Goal: Transaction & Acquisition: Obtain resource

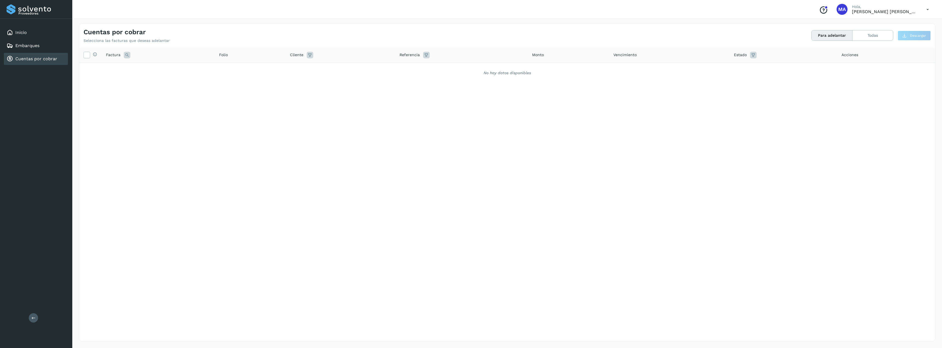
click at [44, 56] on div "Cuentas por cobrar" at bounding box center [32, 59] width 51 height 7
click at [42, 31] on div "Inicio" at bounding box center [36, 33] width 64 height 12
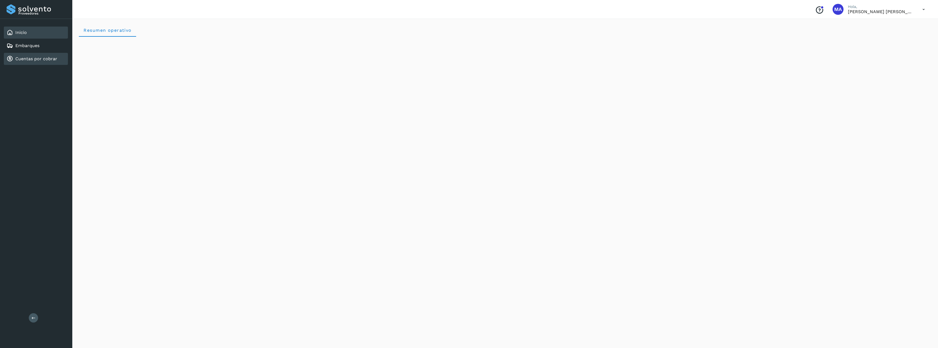
click at [37, 58] on link "Cuentas por cobrar" at bounding box center [36, 58] width 42 height 5
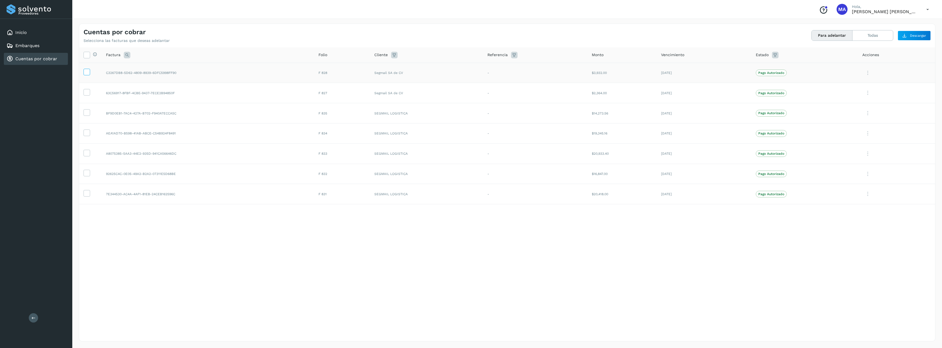
click at [85, 72] on icon at bounding box center [87, 72] width 6 height 6
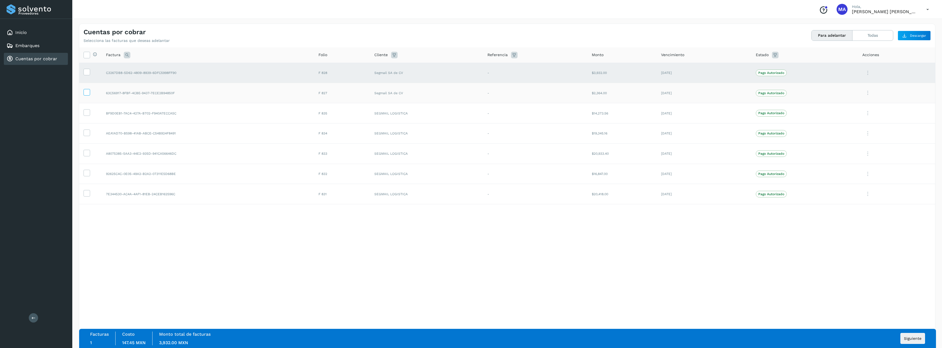
click at [87, 93] on icon at bounding box center [87, 92] width 6 height 6
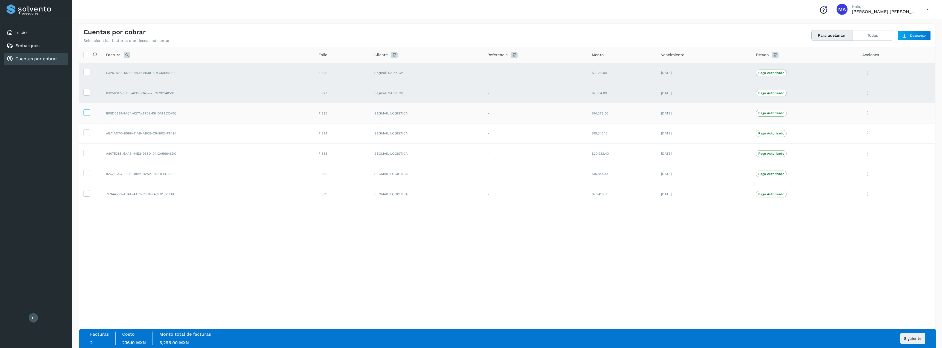
click at [86, 111] on icon at bounding box center [87, 112] width 6 height 6
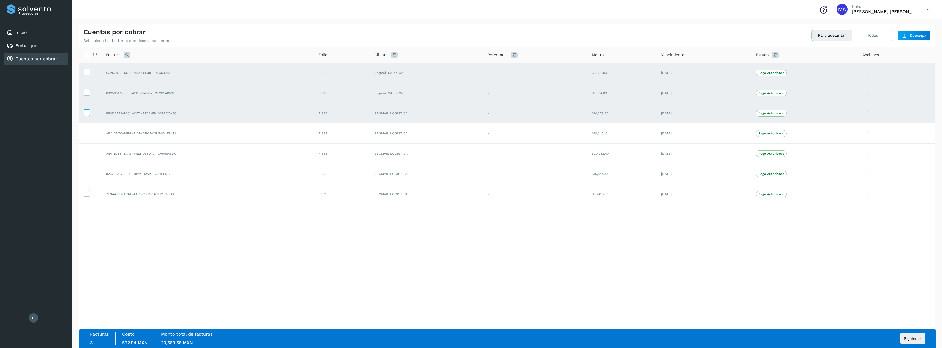
click at [86, 111] on icon at bounding box center [87, 112] width 6 height 6
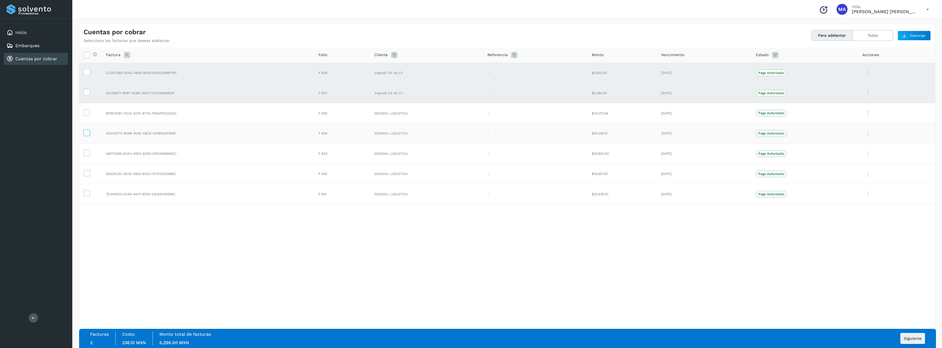
click at [85, 132] on icon at bounding box center [87, 133] width 6 height 6
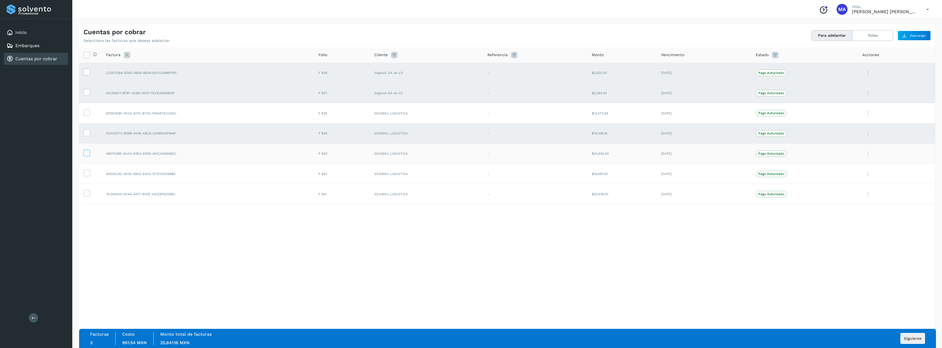
click at [84, 153] on label at bounding box center [87, 153] width 7 height 7
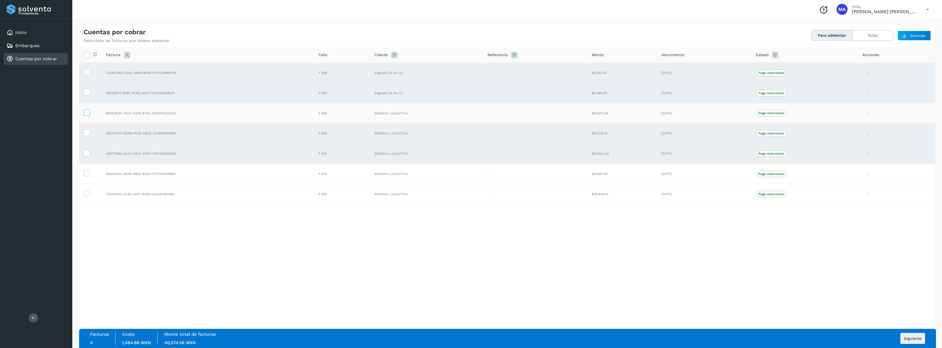
click at [87, 114] on icon at bounding box center [87, 112] width 6 height 6
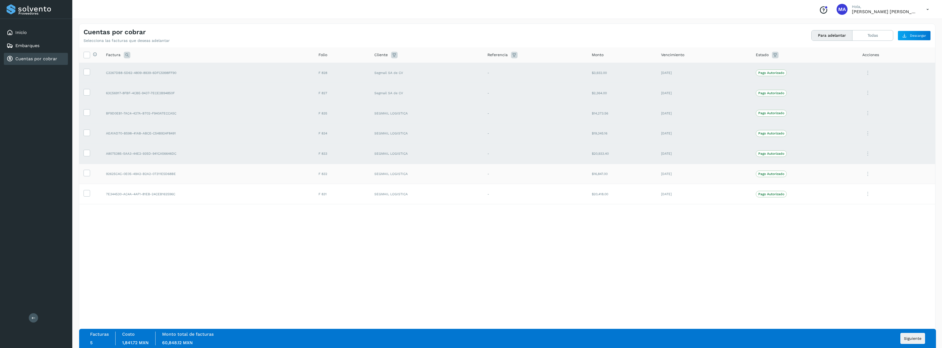
click at [83, 174] on td at bounding box center [90, 174] width 22 height 20
click at [85, 171] on icon at bounding box center [87, 173] width 6 height 6
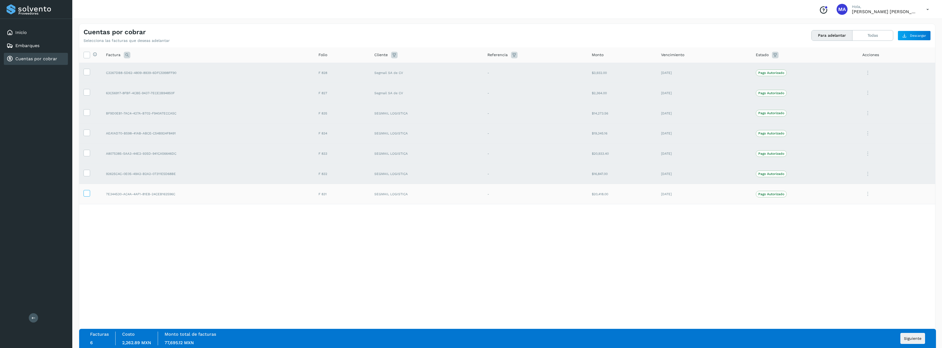
click at [85, 193] on icon at bounding box center [87, 193] width 6 height 6
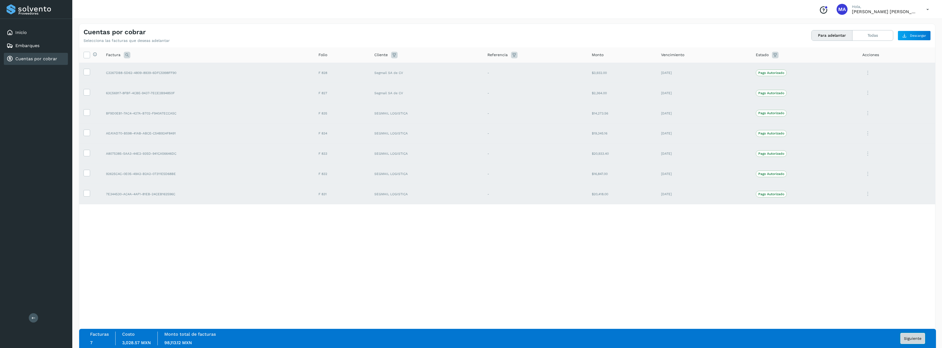
click at [915, 339] on span "Siguiente" at bounding box center [913, 339] width 18 height 4
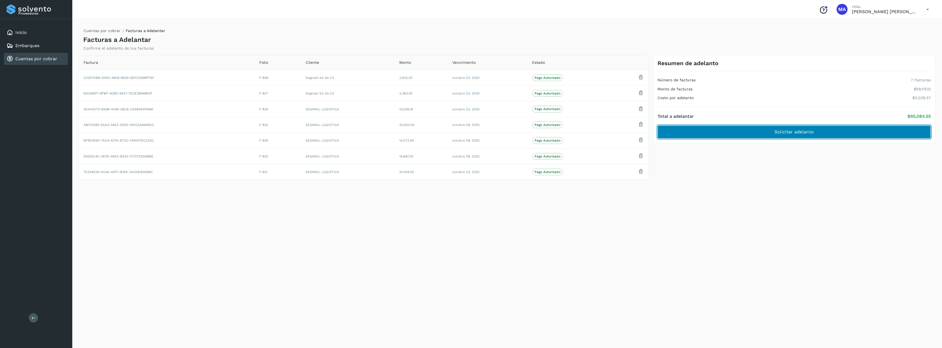
click at [839, 129] on button "Solicitar adelanto" at bounding box center [793, 131] width 273 height 13
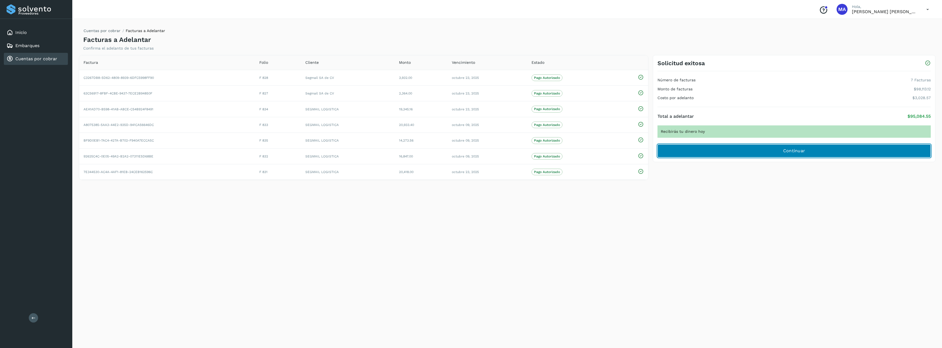
click at [829, 153] on button "Continuar" at bounding box center [793, 150] width 273 height 13
